Goal: Navigation & Orientation: Find specific page/section

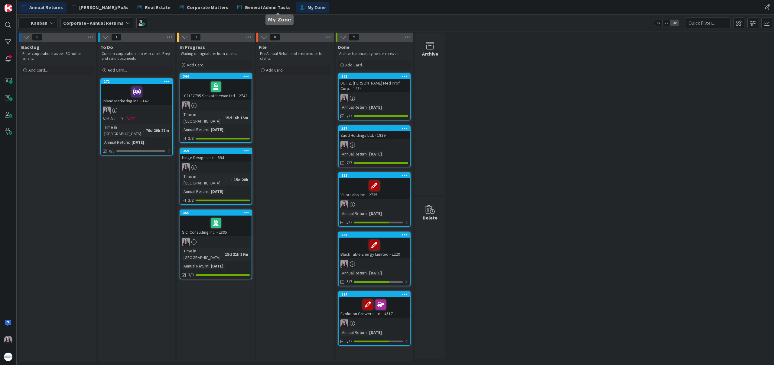
click at [307, 7] on span "My Zone" at bounding box center [316, 7] width 18 height 7
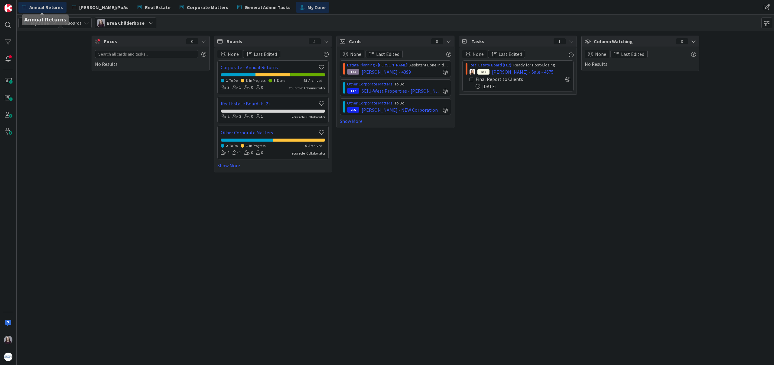
click at [55, 6] on span "Annual Returns" at bounding box center [46, 7] width 34 height 7
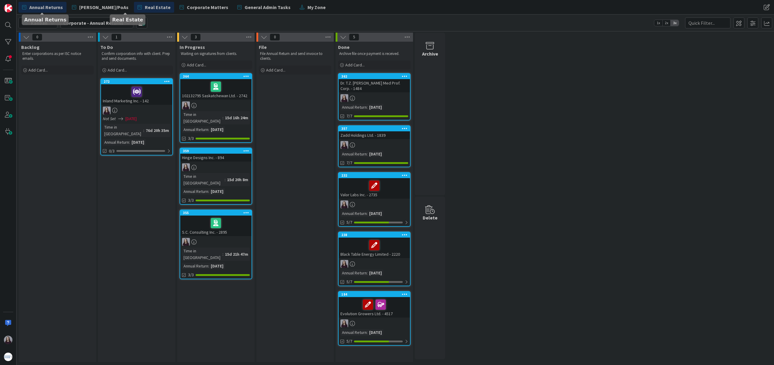
click at [145, 10] on span "Real Estate" at bounding box center [158, 7] width 26 height 7
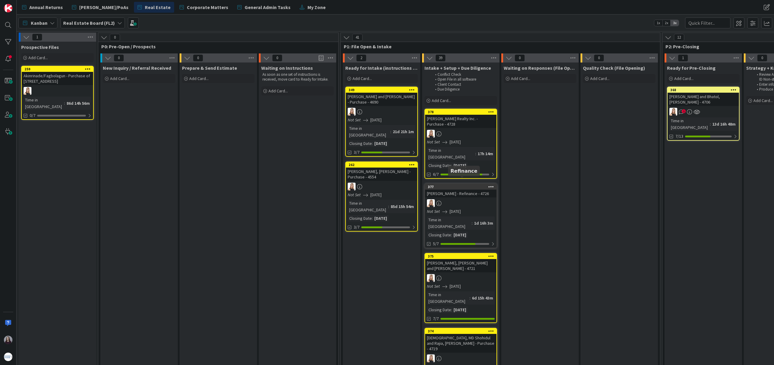
click at [464, 185] on div "377" at bounding box center [462, 187] width 69 height 4
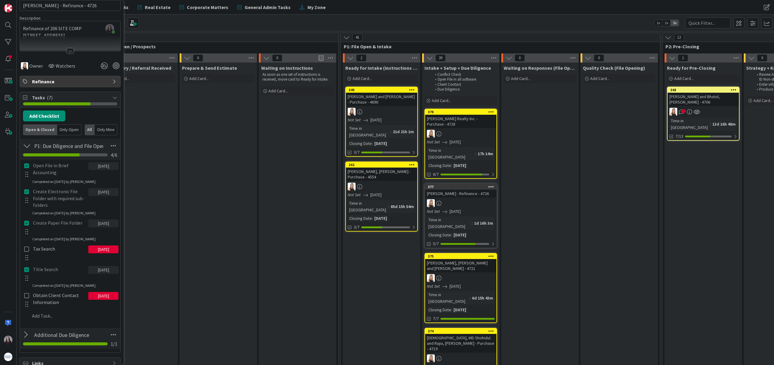
scroll to position [51, 0]
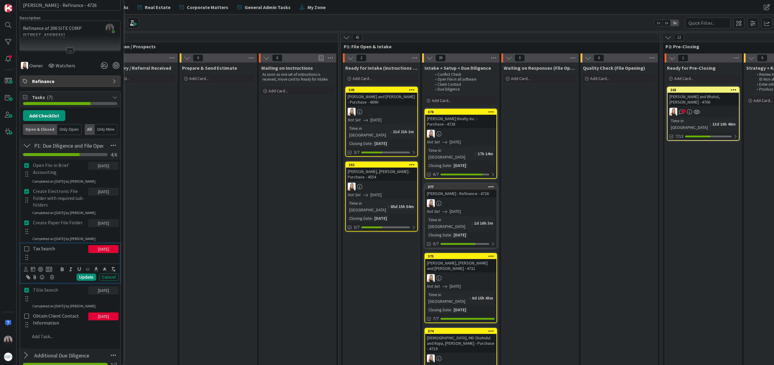
click at [27, 248] on icon at bounding box center [26, 248] width 5 height 5
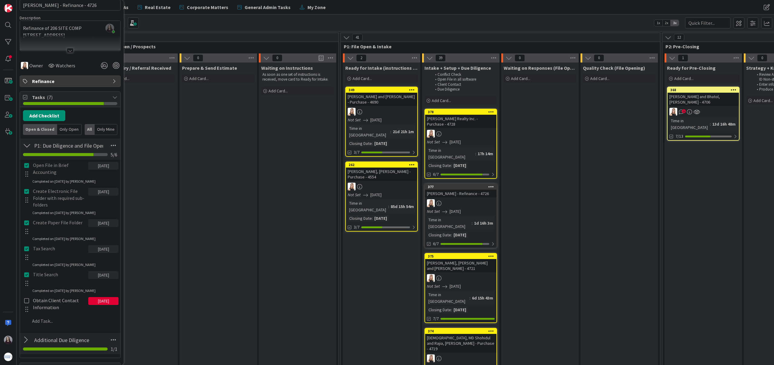
scroll to position [0, 0]
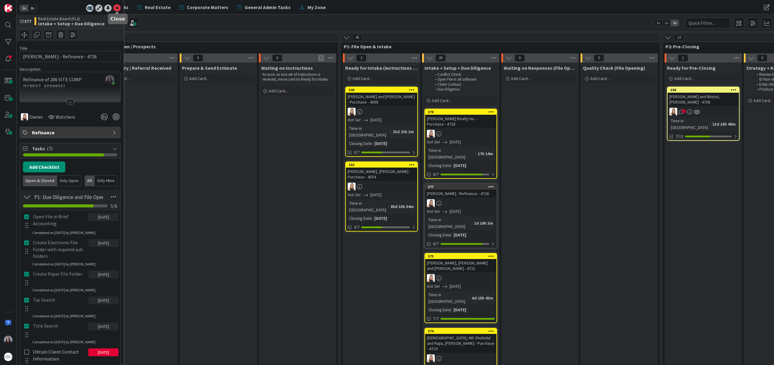
click at [114, 7] on icon at bounding box center [116, 8] width 7 height 7
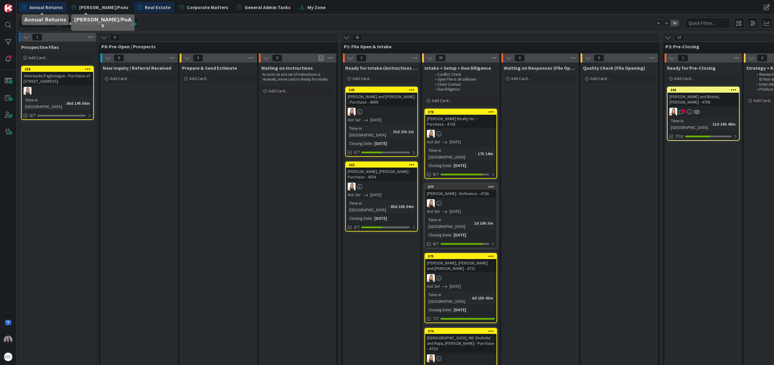
click at [51, 8] on span "Annual Returns" at bounding box center [46, 7] width 34 height 7
